Goal: Transaction & Acquisition: Purchase product/service

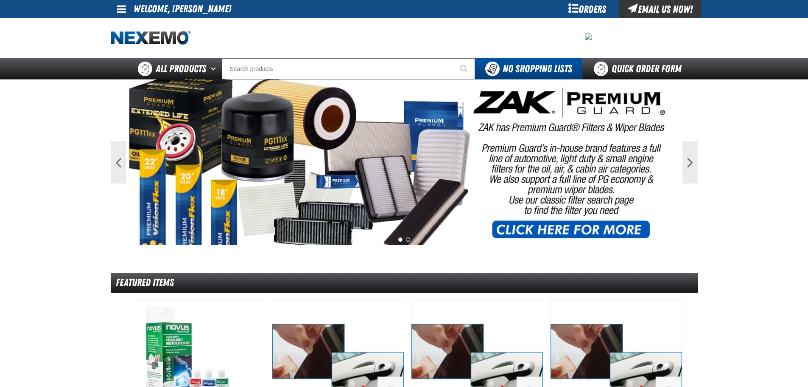
click at [121, 8] on span at bounding box center [121, 9] width 9 height 10
click at [128, 25] on link "My Account My Account" at bounding box center [134, 25] width 38 height 8
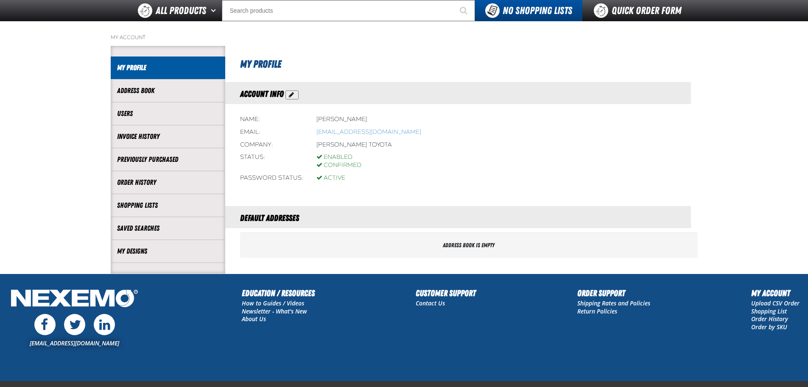
scroll to position [80, 0]
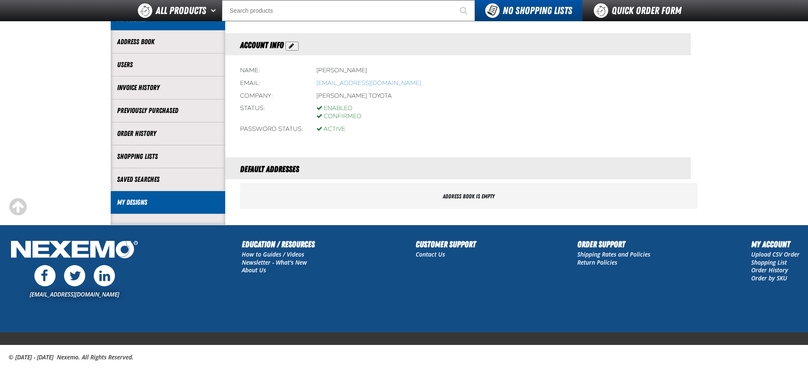
click at [170, 195] on li "My Designs" at bounding box center [168, 202] width 115 height 23
click at [140, 202] on link "My Designs" at bounding box center [168, 202] width 102 height 10
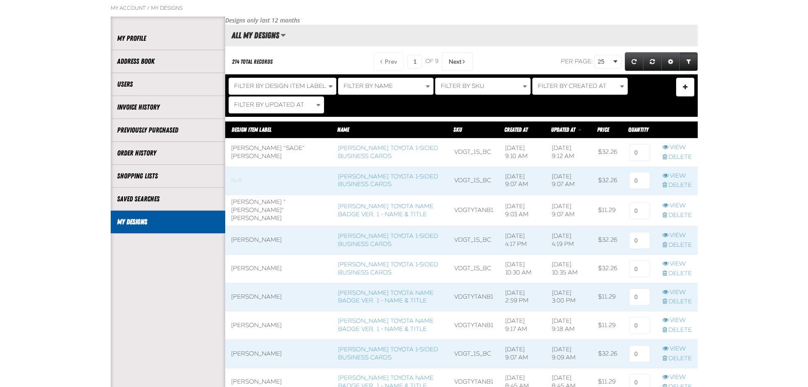
scroll to position [42, 0]
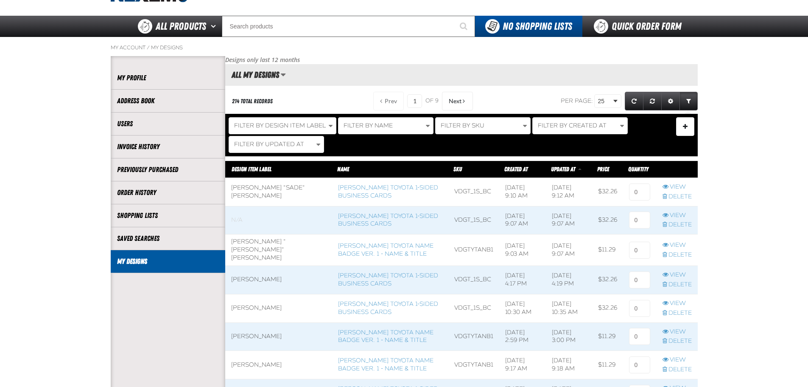
click at [351, 248] on td "[PERSON_NAME] Toyota Name Badge Ver. 1 - Name & Title" at bounding box center [390, 249] width 116 height 31
click at [338, 339] on link "[PERSON_NAME] Toyota Name Badge Ver. 1 - Name & Title" at bounding box center [385, 335] width 95 height 15
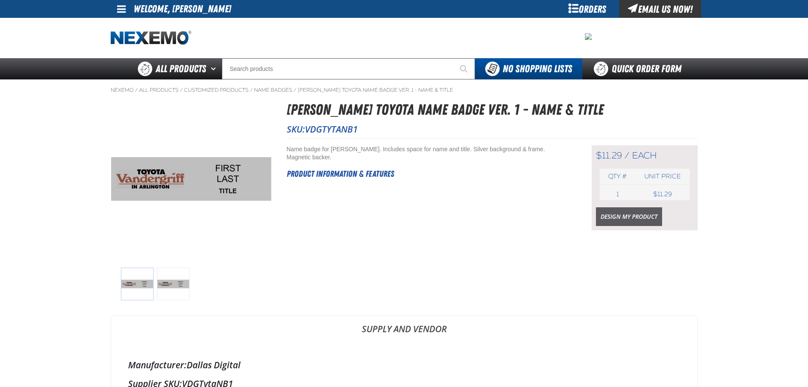
click at [614, 219] on link "Design My Product" at bounding box center [629, 216] width 66 height 19
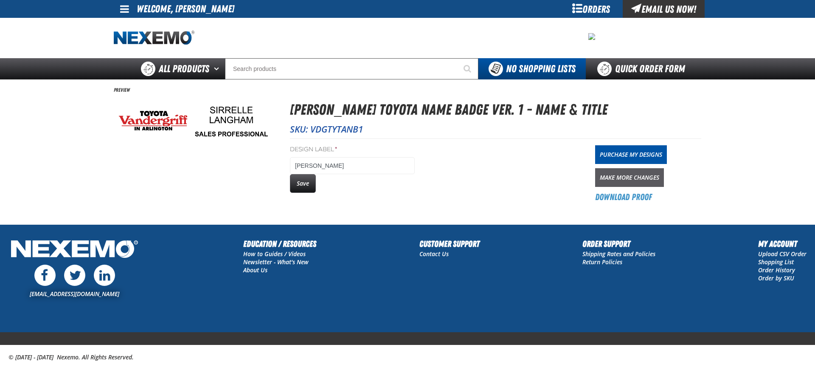
click at [654, 177] on link "Make More Changes" at bounding box center [629, 177] width 69 height 19
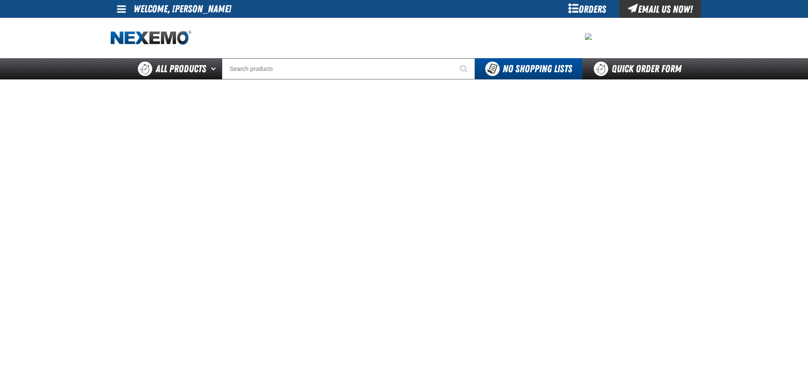
click at [380, 272] on iframe at bounding box center [404, 272] width 587 height 387
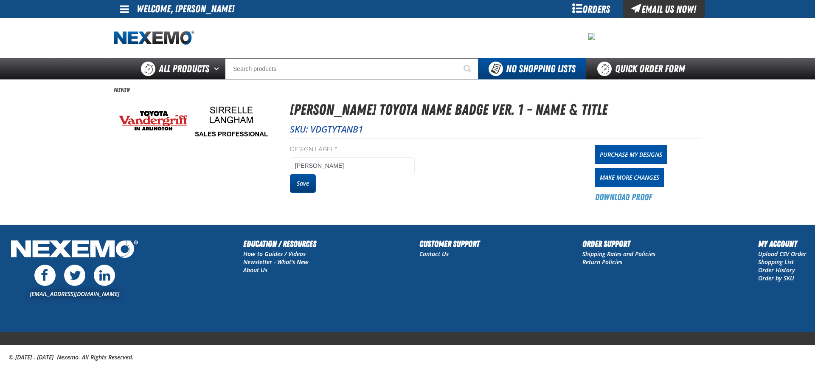
click at [300, 181] on button "Save" at bounding box center [303, 183] width 26 height 19
click at [618, 148] on link "Purchase My Designs" at bounding box center [631, 154] width 72 height 19
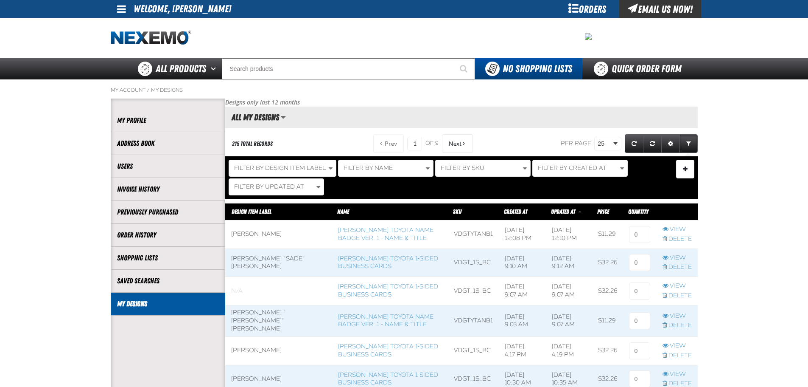
scroll to position [0, 0]
click at [343, 265] on link "[PERSON_NAME] Toyota 1-sided Business Cards" at bounding box center [388, 262] width 100 height 15
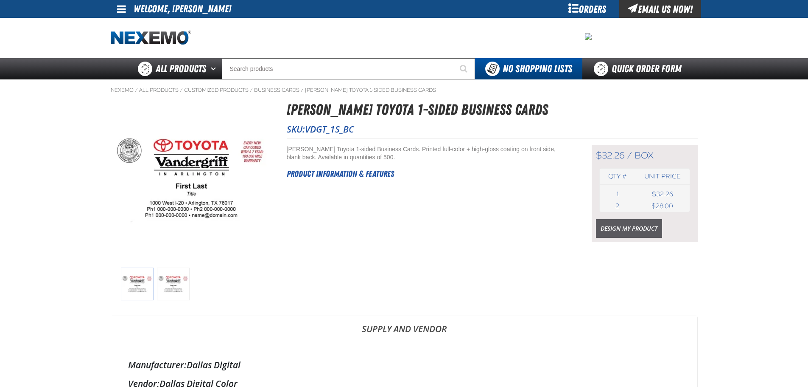
click at [619, 228] on link "Design My Product" at bounding box center [629, 228] width 66 height 19
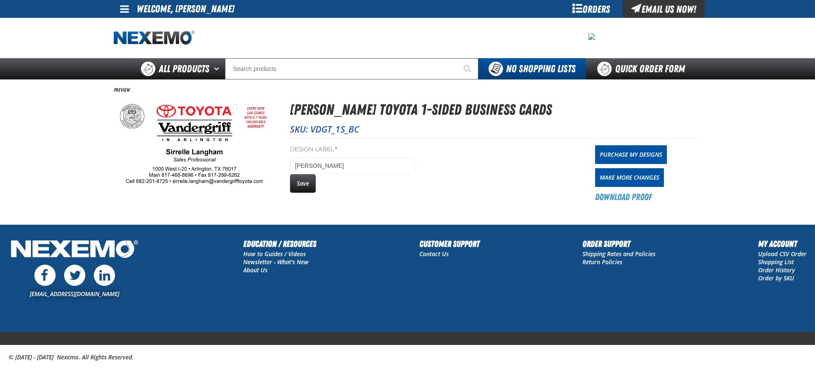
click at [302, 183] on button "Save" at bounding box center [303, 183] width 26 height 19
click at [624, 158] on link "Purchase My Designs" at bounding box center [631, 154] width 72 height 19
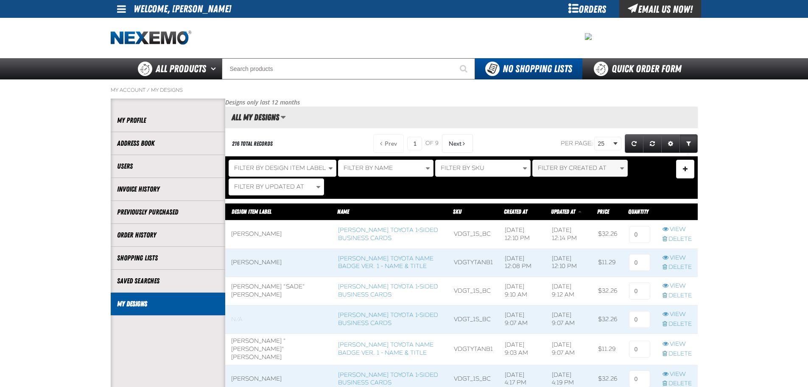
scroll to position [0, 0]
click at [641, 235] on input at bounding box center [639, 234] width 21 height 17
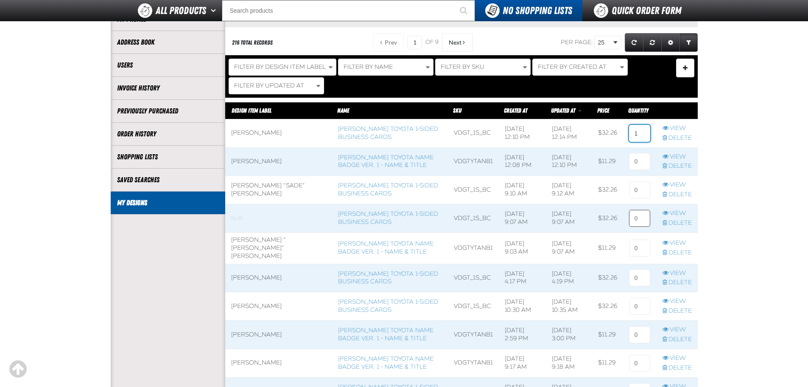
scroll to position [85, 0]
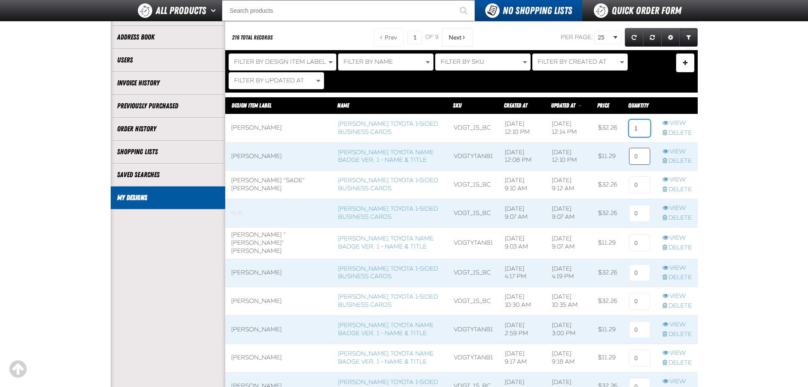
type input "1"
click at [634, 155] on input at bounding box center [639, 156] width 21 height 17
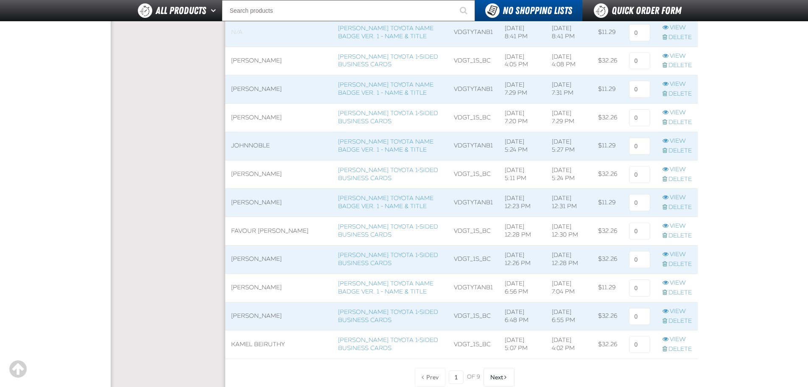
scroll to position [594, 0]
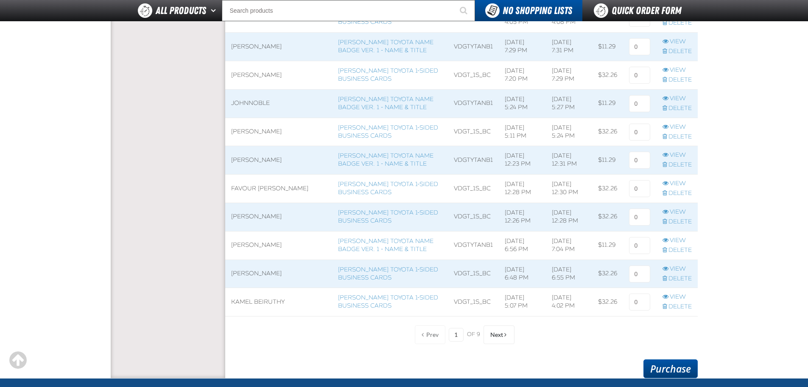
type input "1"
click at [678, 363] on link "Purchase" at bounding box center [671, 368] width 54 height 19
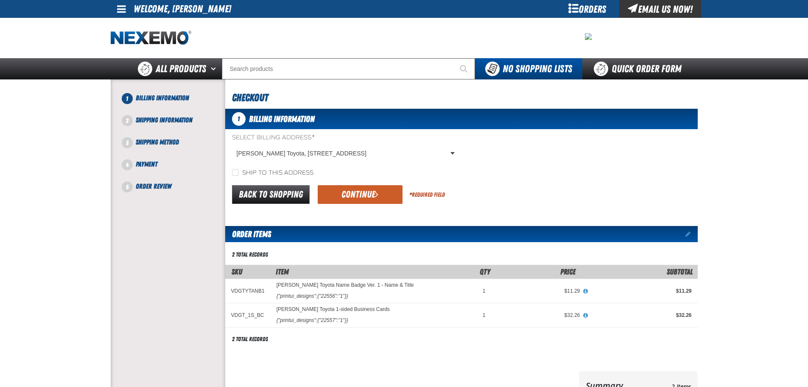
click at [262, 171] on label "Ship to this address" at bounding box center [272, 173] width 81 height 8
click at [239, 171] on input "Ship to this address" at bounding box center [235, 172] width 7 height 7
checkbox input "true"
click at [364, 193] on button "Continue" at bounding box center [360, 194] width 85 height 19
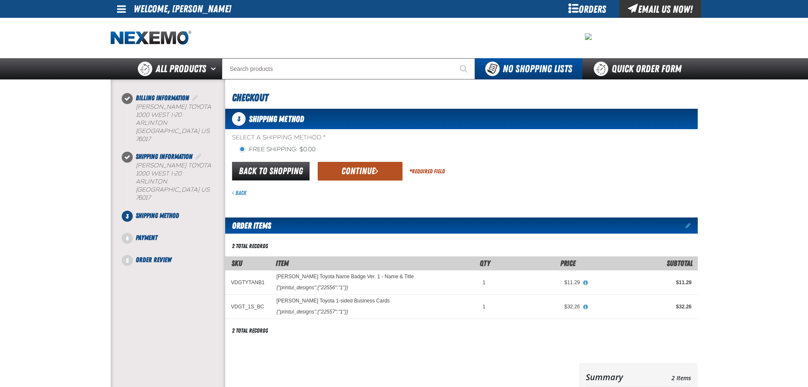
click at [361, 174] on button "Continue" at bounding box center [360, 171] width 85 height 19
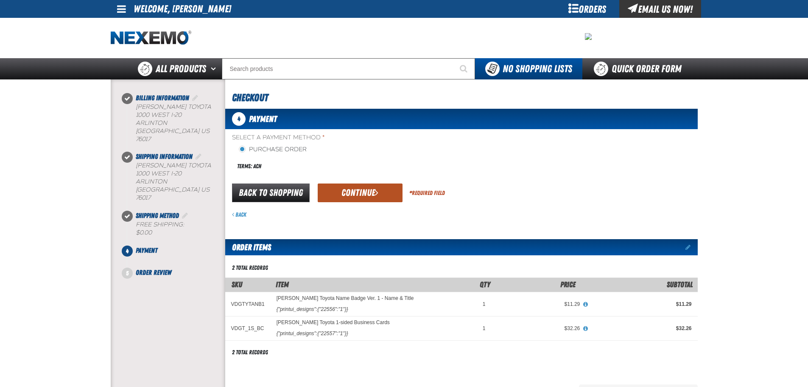
click at [365, 195] on button "Continue" at bounding box center [360, 192] width 85 height 19
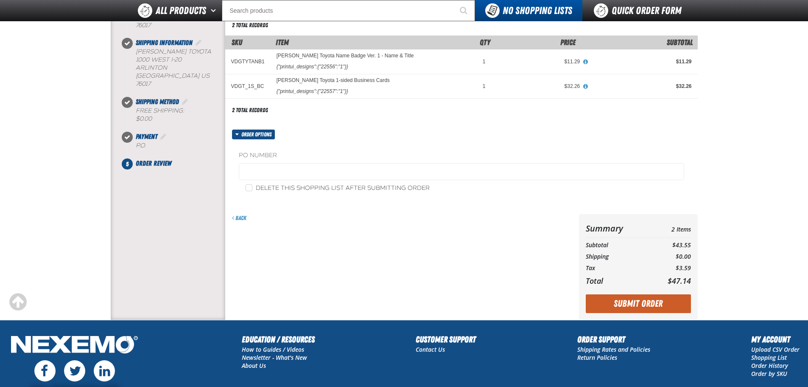
scroll to position [127, 0]
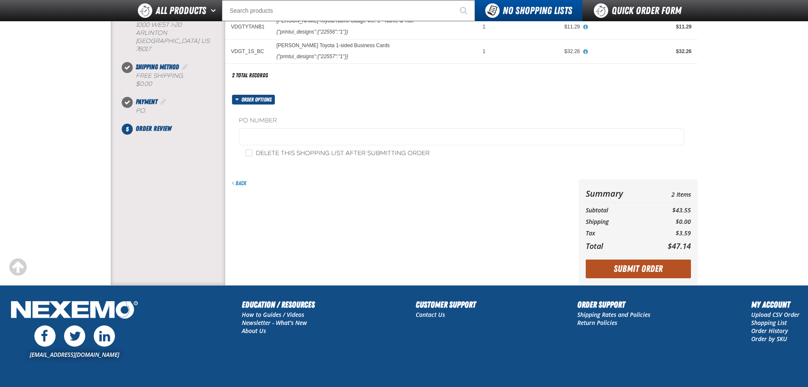
click at [623, 266] on button "Submit Order" at bounding box center [638, 268] width 105 height 19
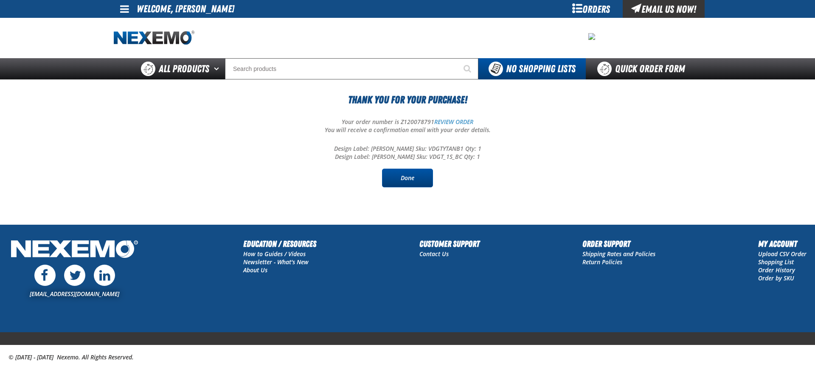
click at [432, 178] on link "Done" at bounding box center [407, 177] width 51 height 19
